Goal: Transaction & Acquisition: Download file/media

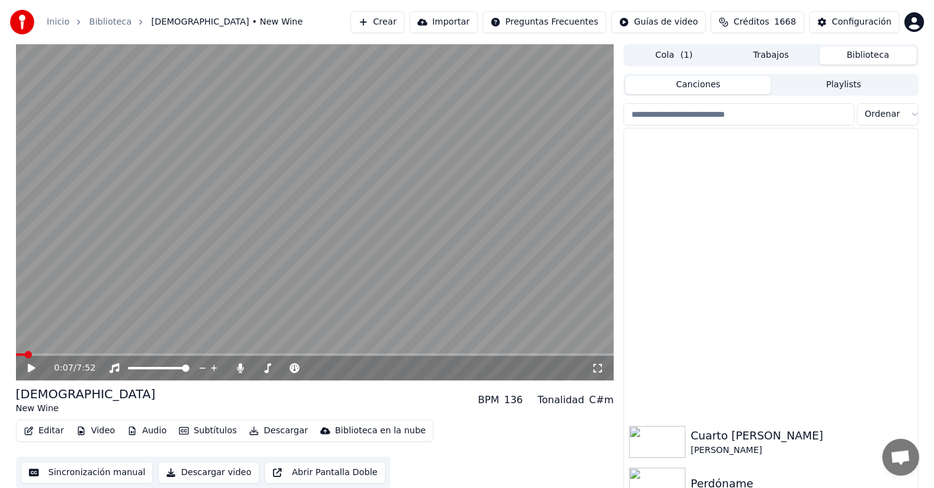
scroll to position [319, 0]
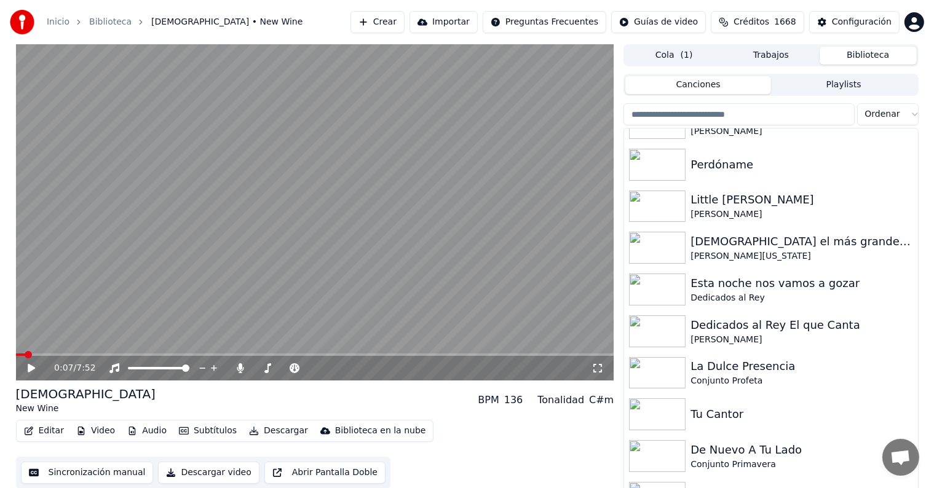
click at [34, 369] on icon at bounding box center [40, 368] width 29 height 10
click at [31, 367] on icon at bounding box center [40, 368] width 29 height 10
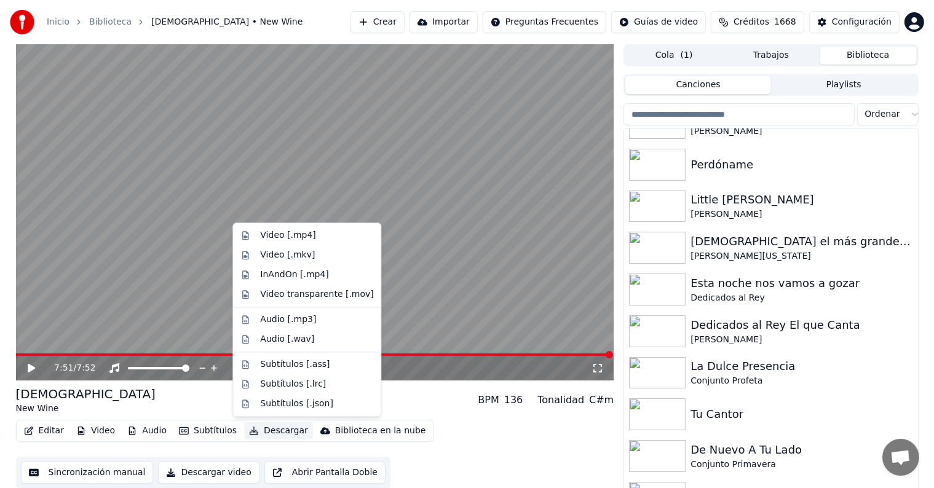
click at [275, 430] on button "Descargar" at bounding box center [278, 430] width 69 height 17
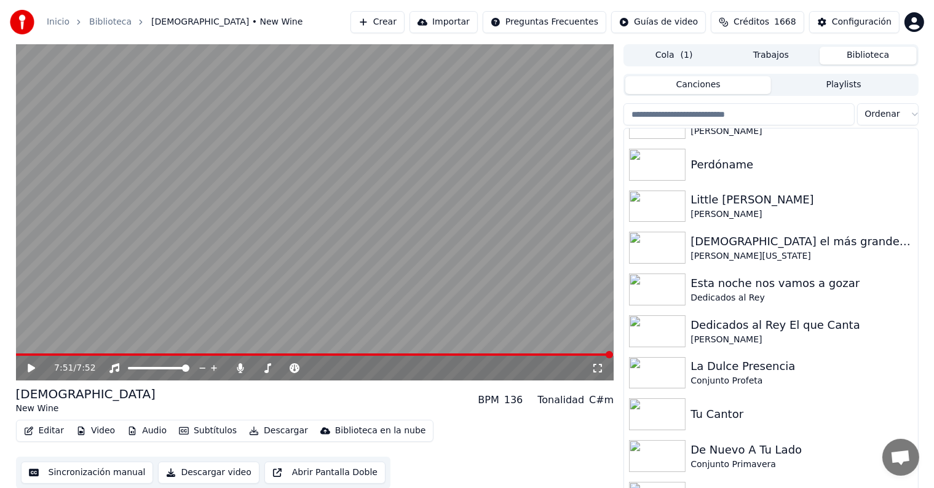
drag, startPoint x: 0, startPoint y: 342, endPoint x: 273, endPoint y: 393, distance: 278.3
click at [273, 393] on div "7:51 / 7:52 Yahweh New Wine BPM 136 Tonalidad C#m Editar Video Audio Subtítulos…" at bounding box center [467, 269] width 934 height 450
click at [240, 366] on icon at bounding box center [240, 368] width 7 height 10
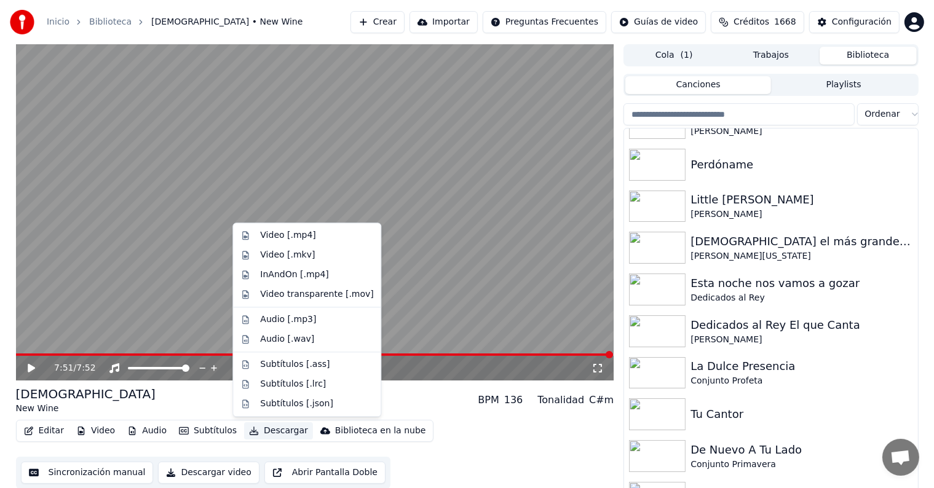
click at [280, 430] on button "Descargar" at bounding box center [278, 430] width 69 height 17
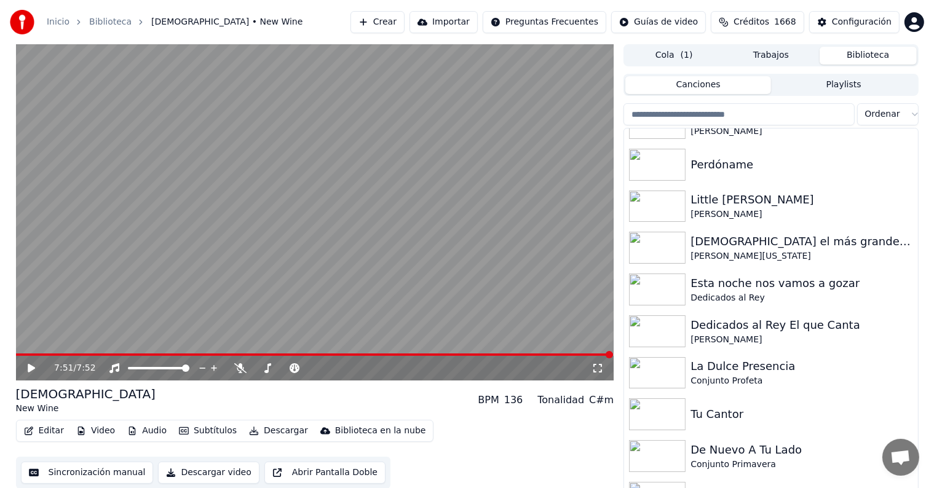
click at [0, 274] on div "7:51 / 7:52 Yahweh New Wine BPM 136 Tonalidad C#m Editar Video Audio Subtítulos…" at bounding box center [467, 269] width 934 height 450
click at [238, 365] on icon at bounding box center [240, 368] width 12 height 10
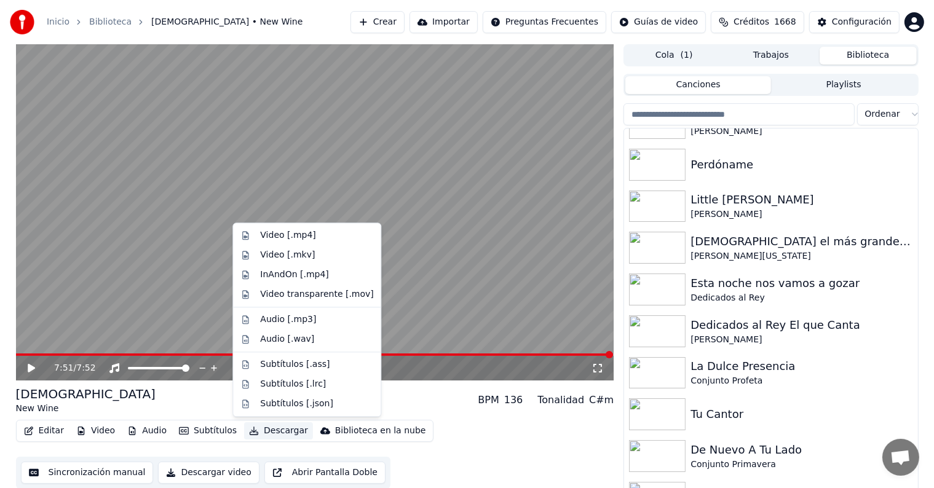
click at [288, 436] on button "Descargar" at bounding box center [278, 430] width 69 height 17
click at [304, 336] on div "Audio [.wav]" at bounding box center [287, 339] width 54 height 12
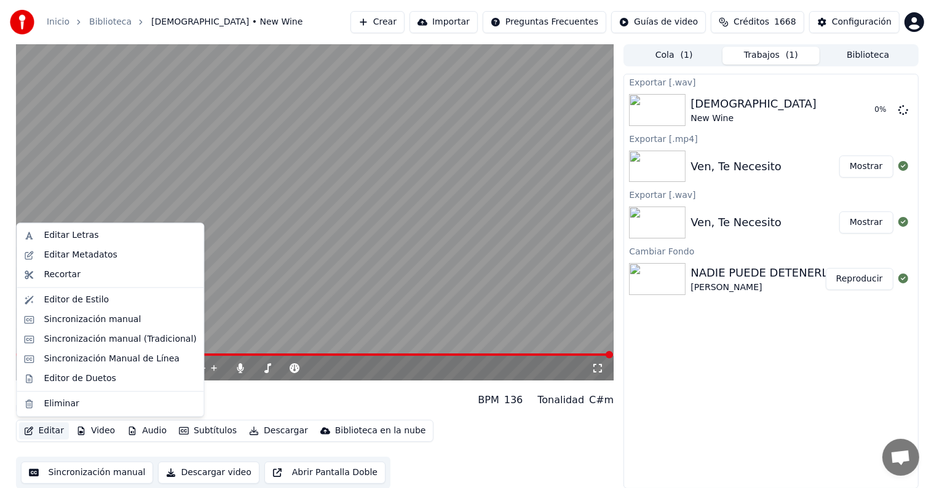
click at [52, 428] on button "Editar" at bounding box center [44, 430] width 50 height 17
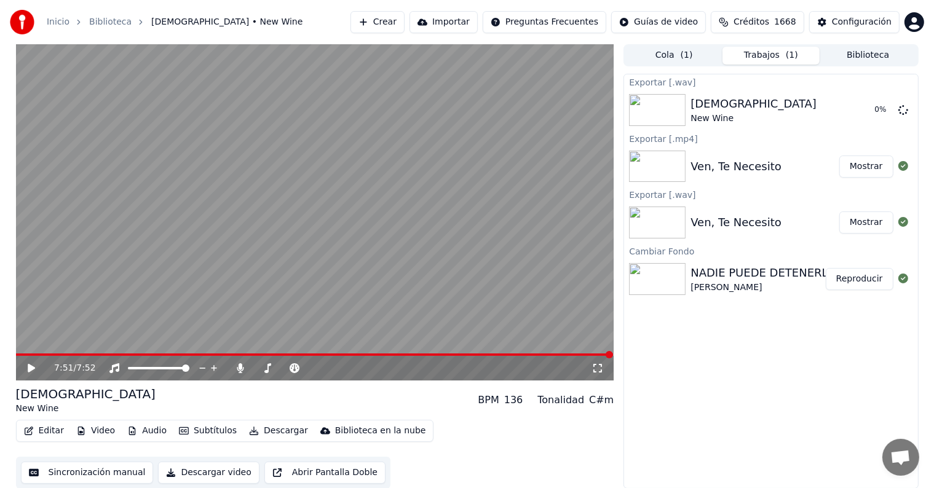
click at [0, 307] on div "7:51 / 7:52 Yahweh New Wine BPM 136 Tonalidad C#m Editar Video Audio Subtítulos…" at bounding box center [467, 266] width 934 height 444
click at [241, 366] on icon at bounding box center [240, 368] width 7 height 10
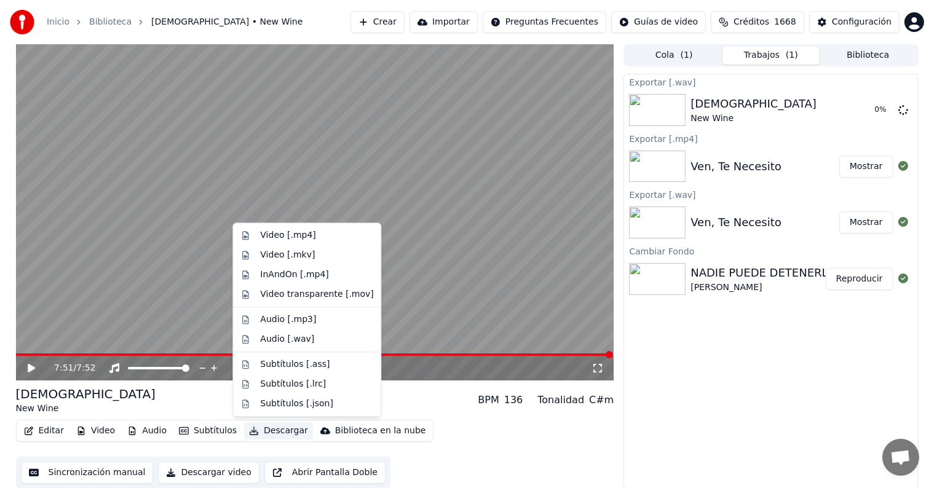
click at [281, 427] on button "Descargar" at bounding box center [278, 430] width 69 height 17
click at [299, 236] on div "Video [.mp4]" at bounding box center [287, 235] width 55 height 12
